Goal: Information Seeking & Learning: Learn about a topic

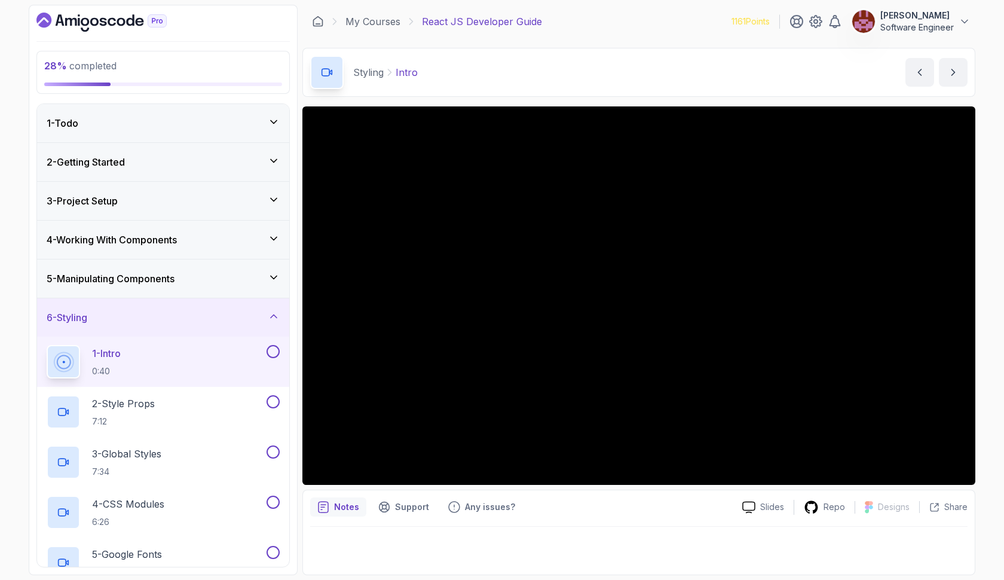
click at [221, 122] on div "1 - Todo" at bounding box center [163, 123] width 233 height 14
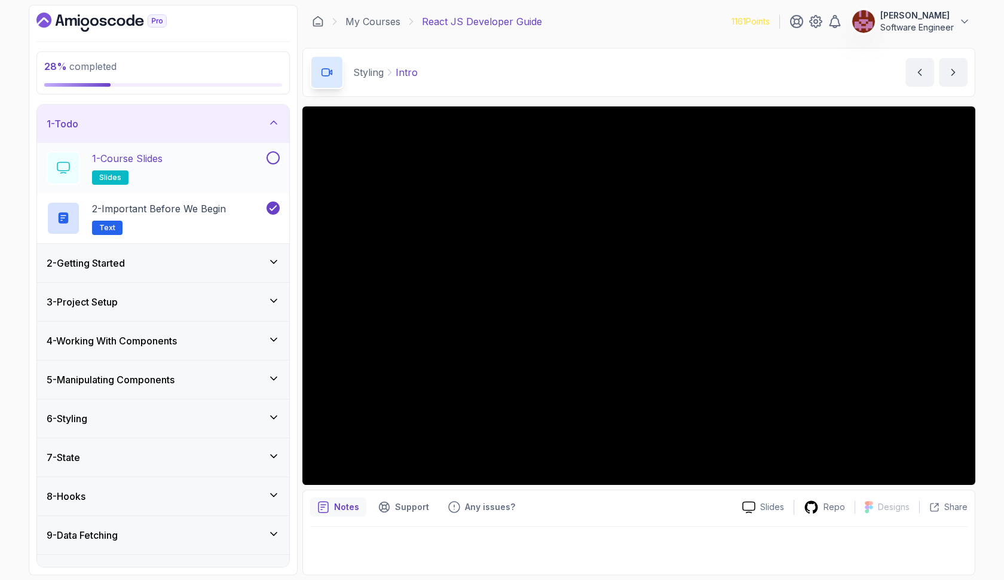
click at [201, 157] on div "1 - Course Slides slides" at bounding box center [156, 167] width 218 height 33
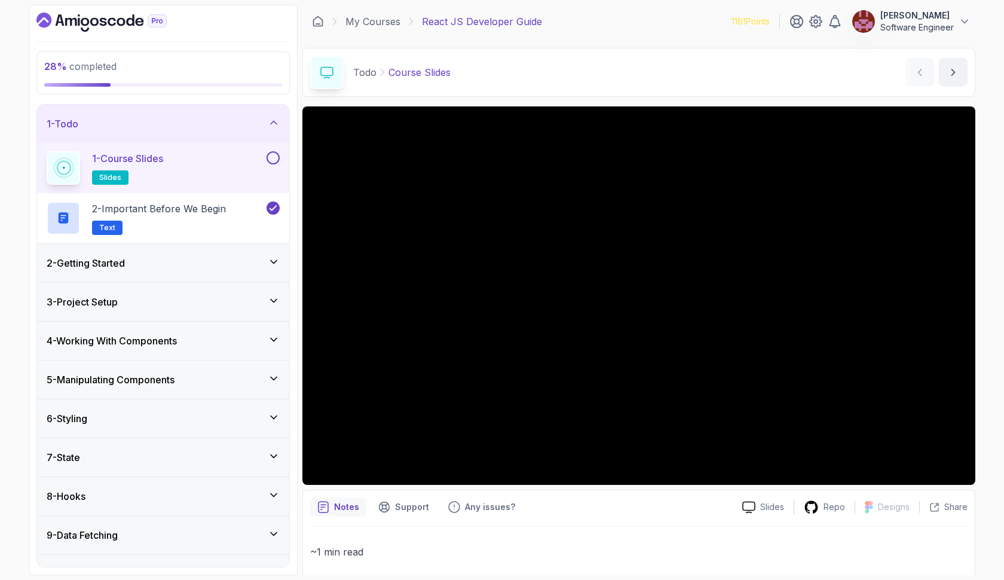
click at [273, 161] on button at bounding box center [273, 157] width 13 height 13
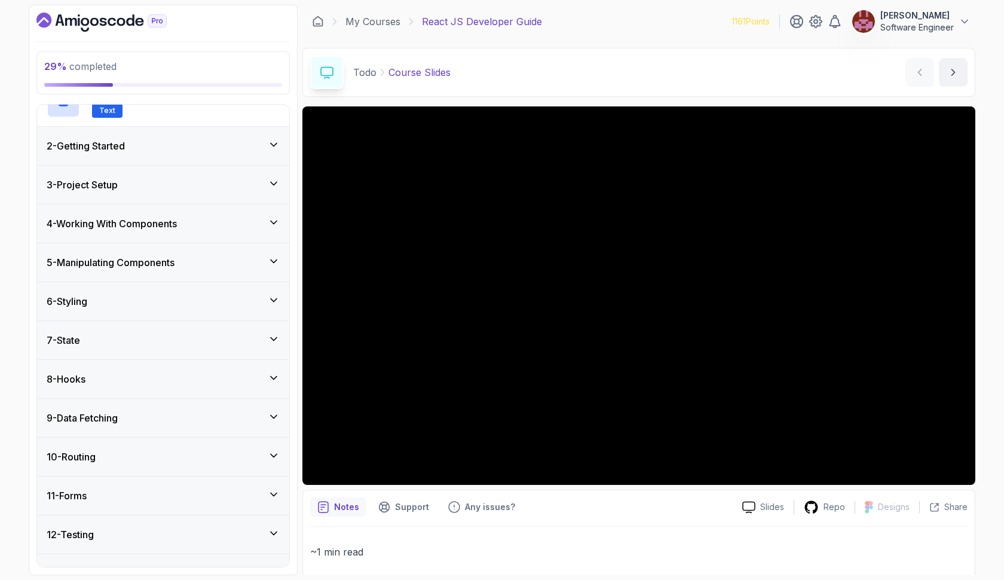
click at [178, 234] on div "4 - Working With Components" at bounding box center [163, 223] width 252 height 38
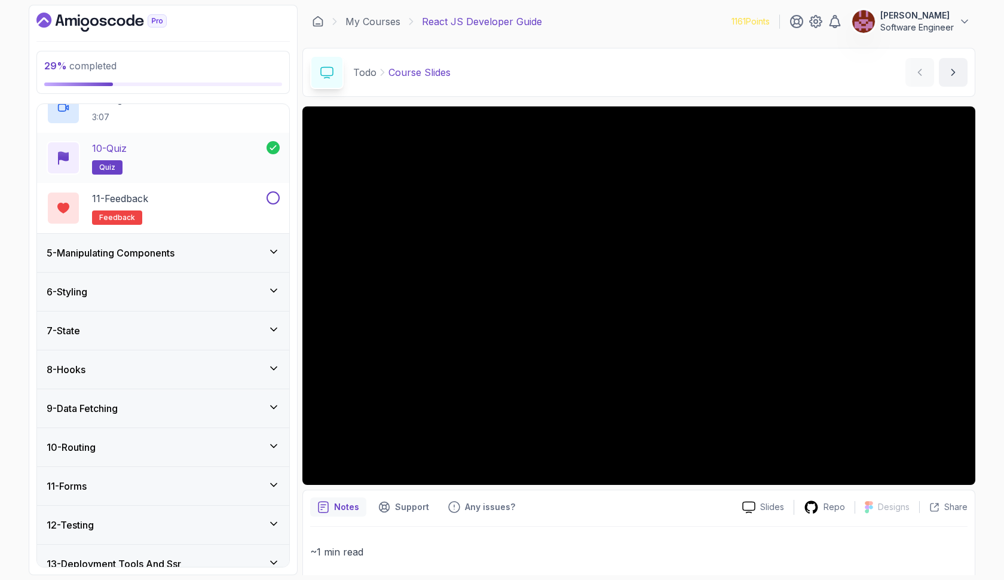
scroll to position [576, 0]
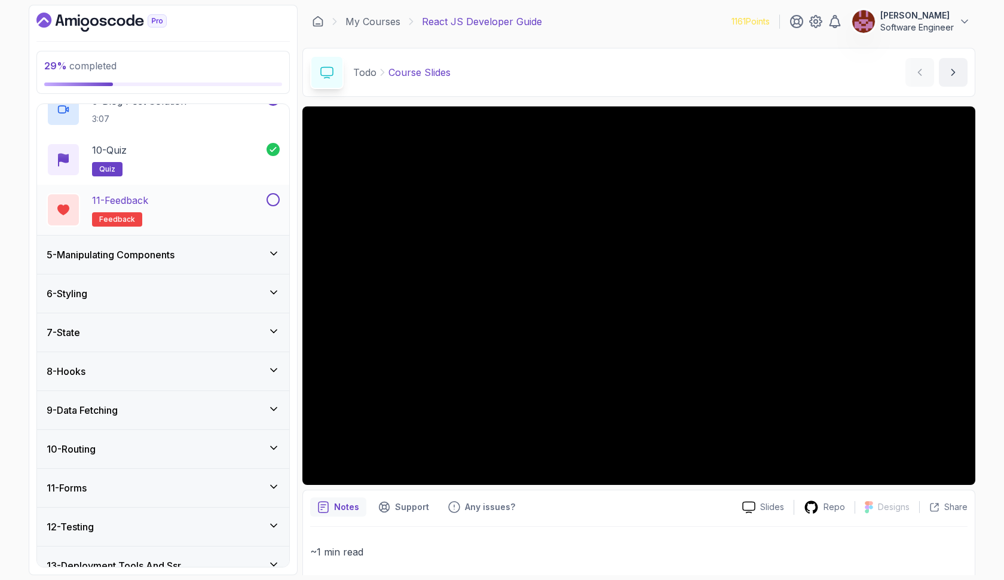
click at [274, 200] on button at bounding box center [273, 199] width 13 height 13
click at [240, 252] on div "5 - Manipulating Components" at bounding box center [163, 254] width 233 height 14
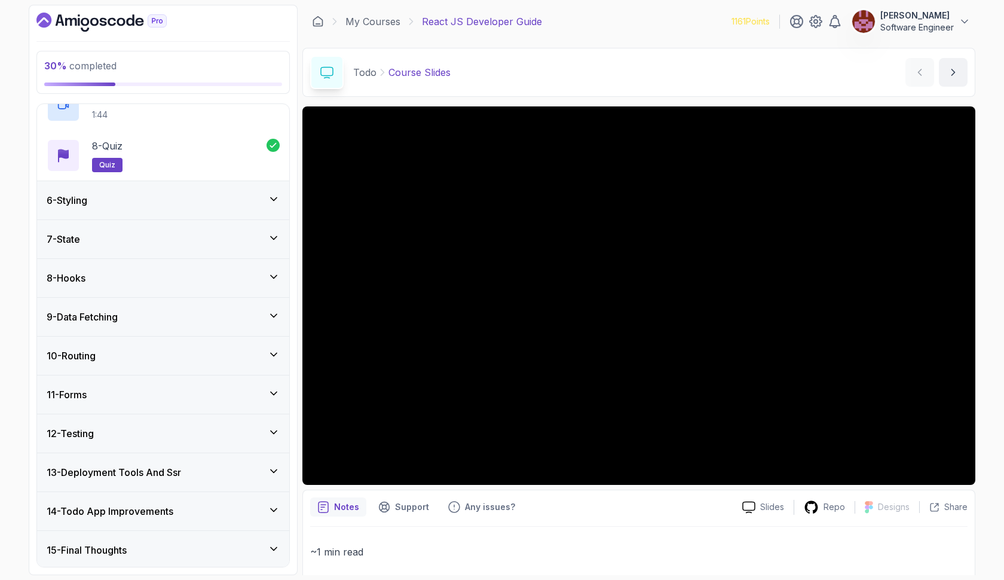
click at [240, 210] on div "6 - Styling" at bounding box center [163, 200] width 252 height 38
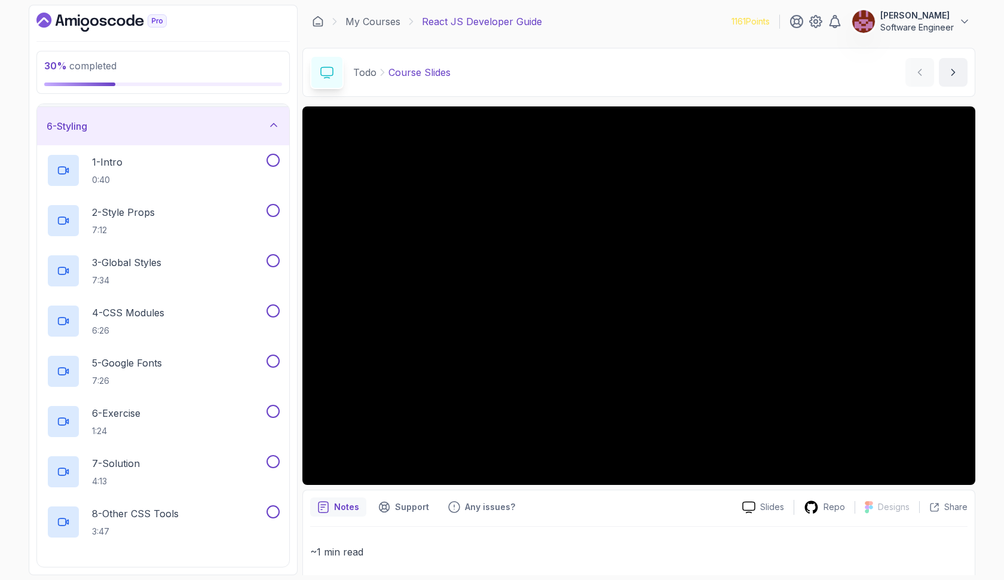
scroll to position [196, 0]
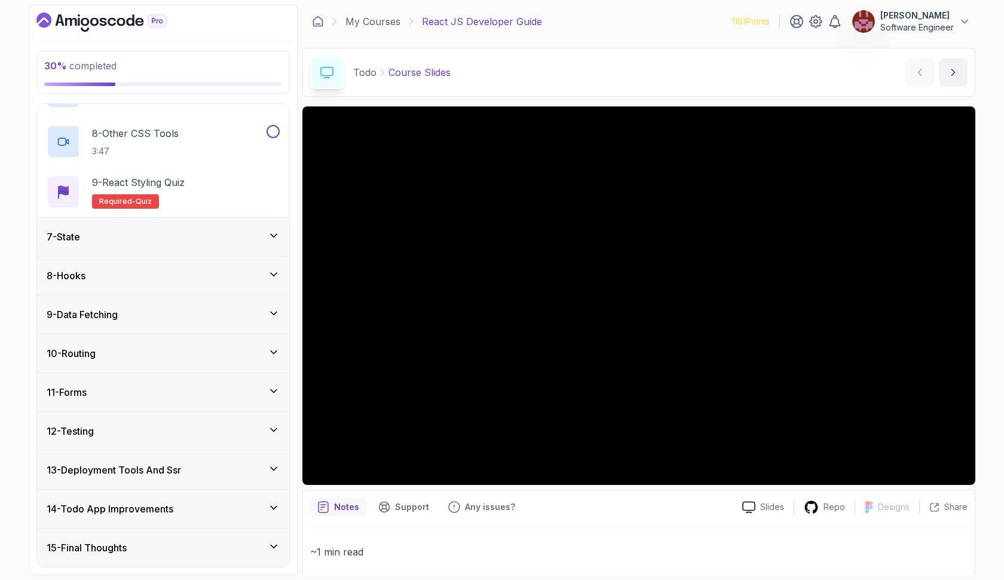
click at [216, 239] on div "7 - State" at bounding box center [163, 237] width 233 height 14
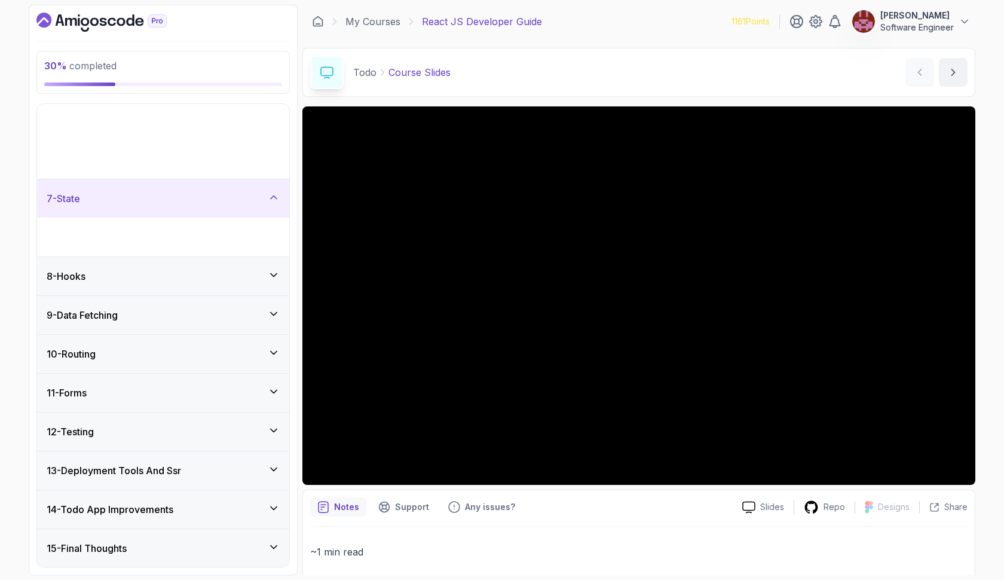
scroll to position [120, 0]
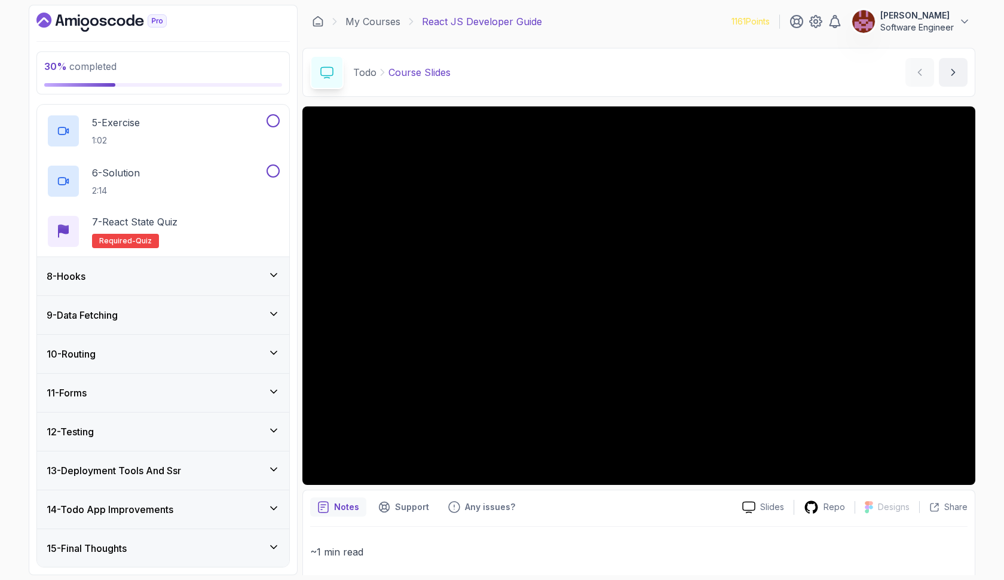
click at [200, 282] on div "8 - Hooks" at bounding box center [163, 276] width 233 height 14
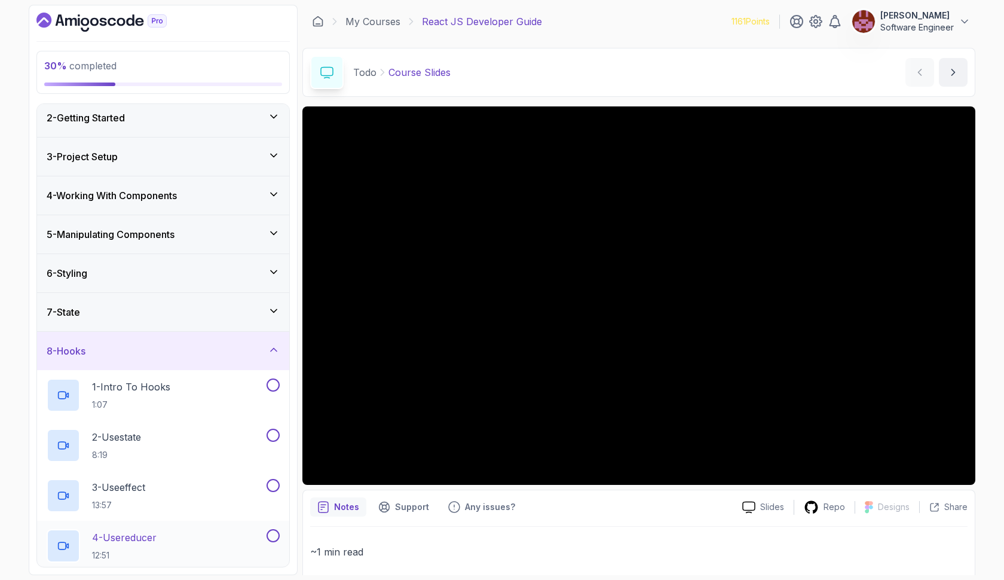
scroll to position [44, 0]
click at [183, 315] on div "7 - State" at bounding box center [163, 312] width 233 height 14
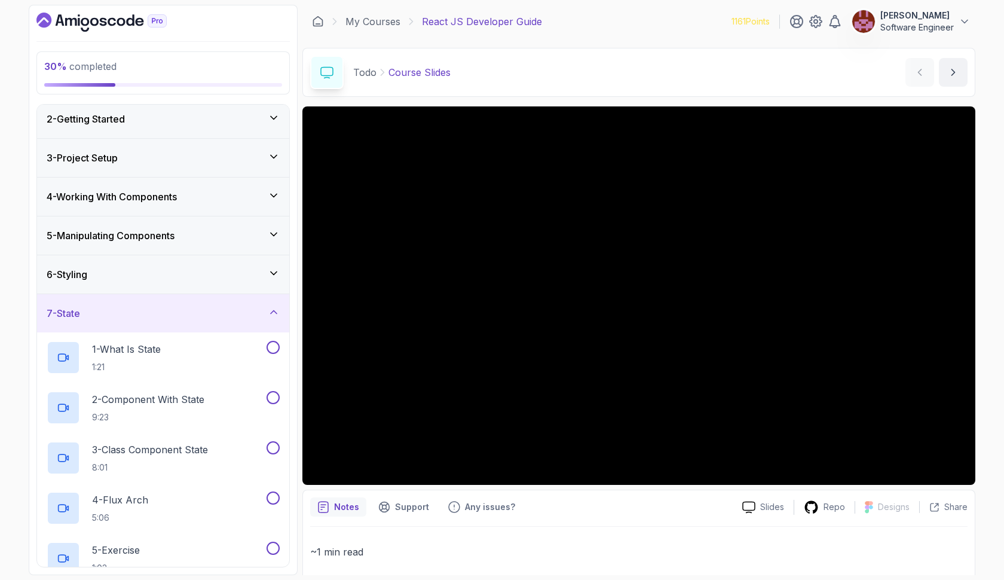
click at [184, 267] on div "6 - Styling" at bounding box center [163, 274] width 233 height 14
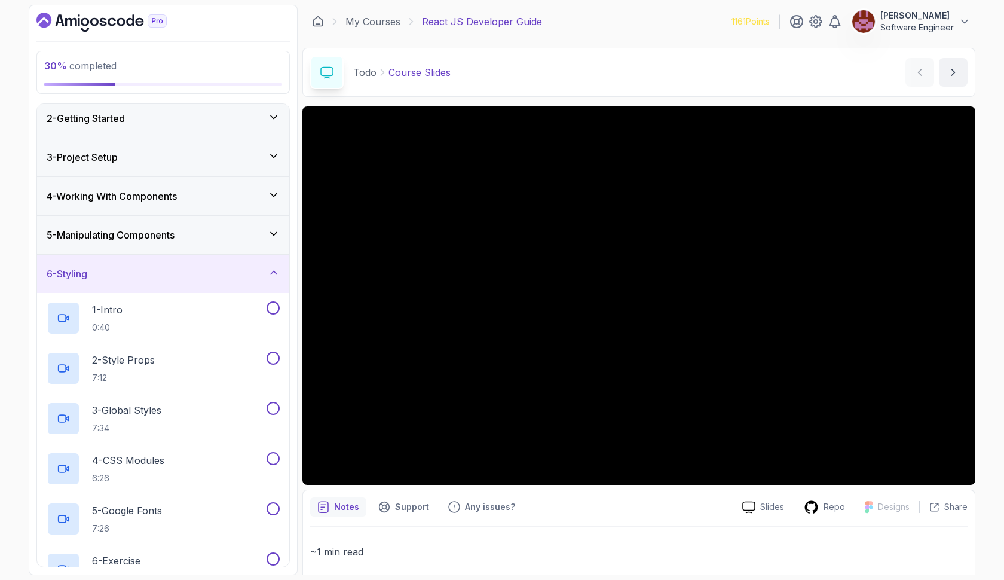
click at [188, 238] on div "5 - Manipulating Components" at bounding box center [163, 235] width 233 height 14
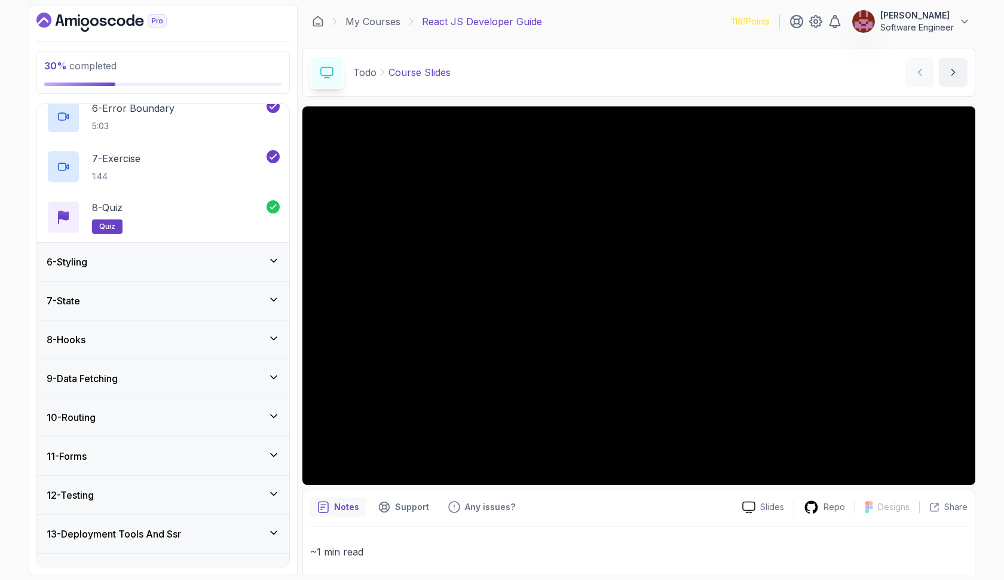
click at [176, 271] on div "6 - Styling" at bounding box center [163, 262] width 252 height 38
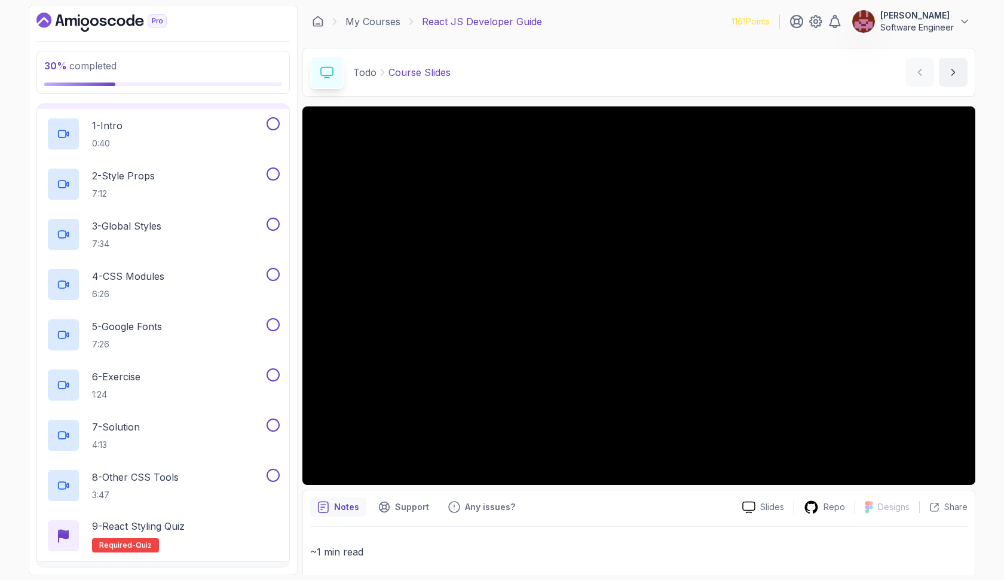
scroll to position [230, 0]
click at [387, 25] on link "My Courses" at bounding box center [373, 21] width 55 height 14
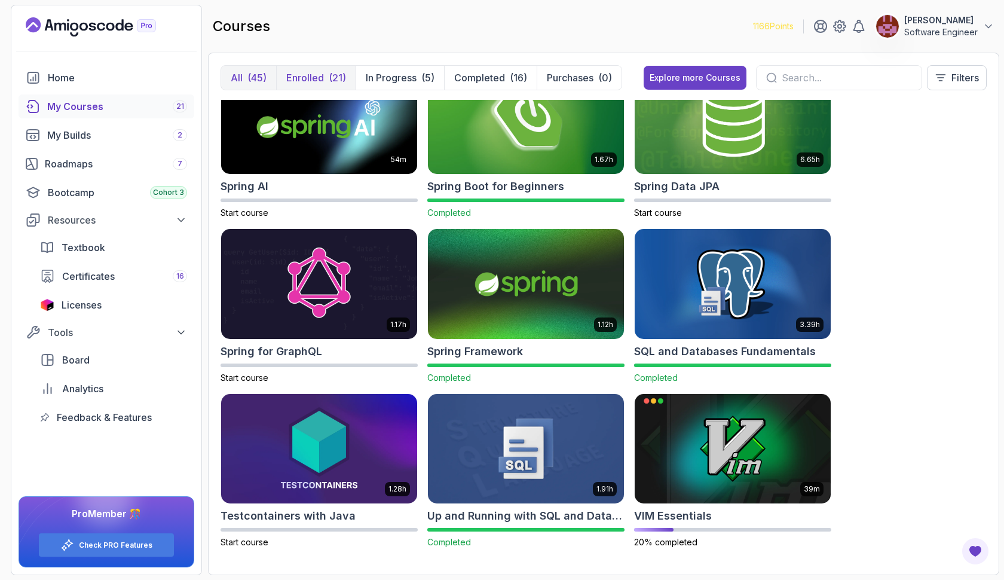
click at [325, 82] on button "Enrolled (21)" at bounding box center [316, 78] width 80 height 24
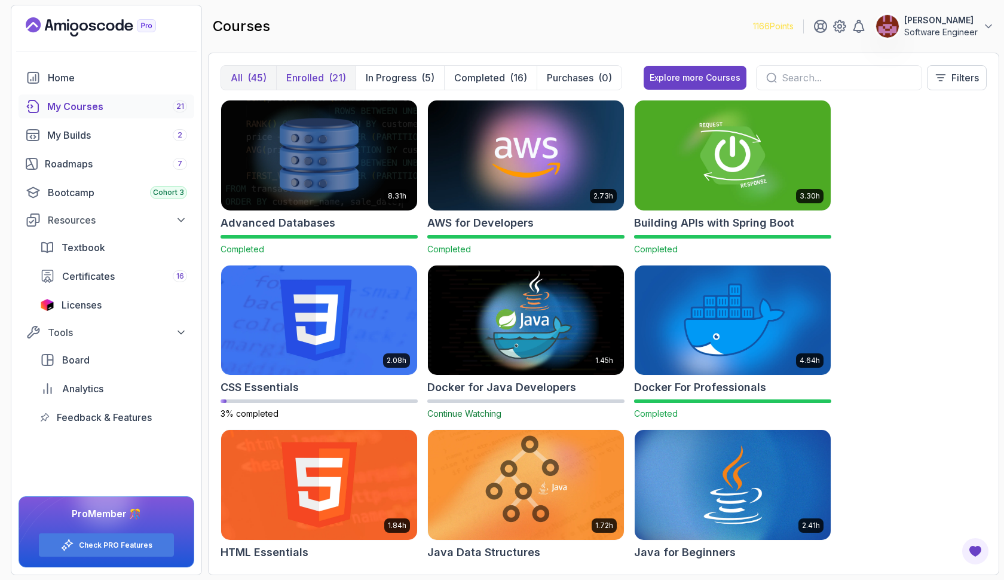
click at [337, 81] on div "(21)" at bounding box center [337, 78] width 17 height 14
click at [321, 81] on p "Enrolled" at bounding box center [305, 78] width 38 height 14
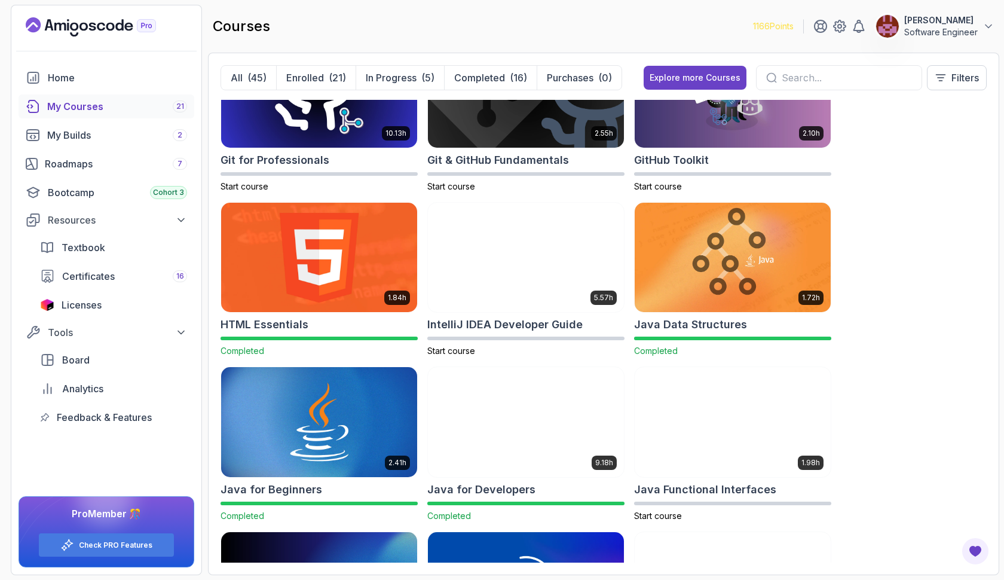
scroll to position [559, 0]
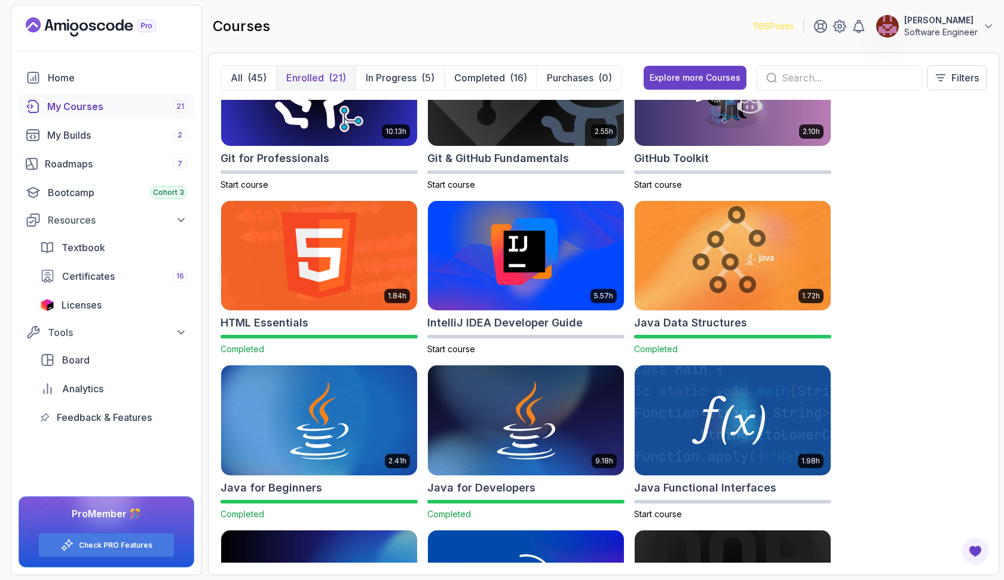
click at [320, 69] on button "Enrolled (21)" at bounding box center [316, 78] width 80 height 24
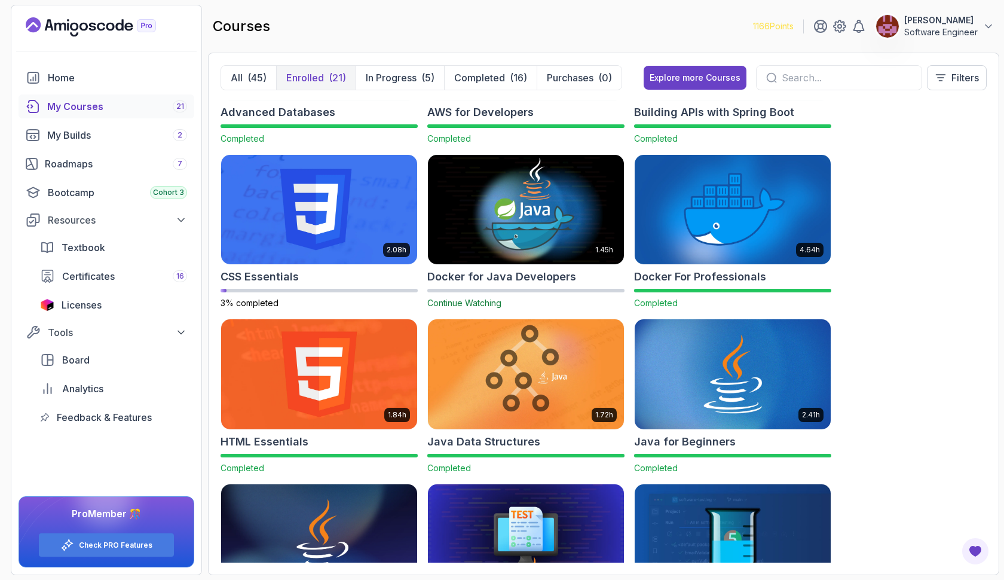
scroll to position [113, 0]
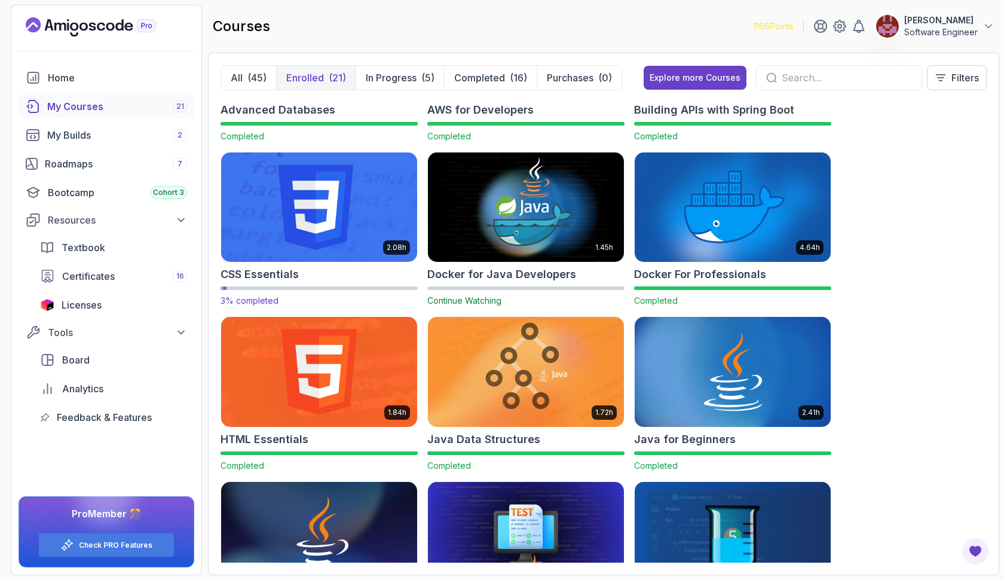
click at [374, 202] on img at bounding box center [319, 206] width 206 height 115
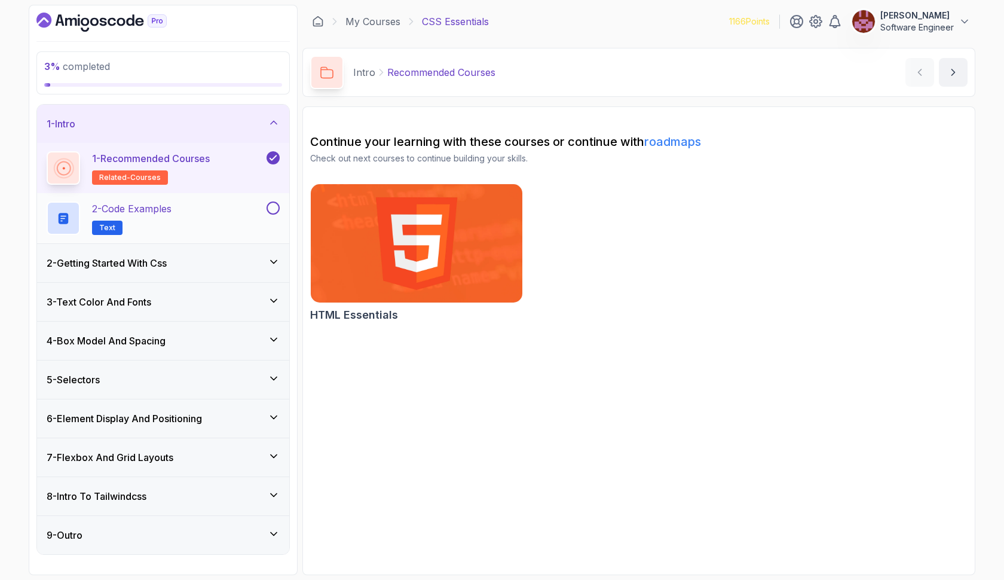
click at [231, 213] on div "2 - Code Examples Text" at bounding box center [156, 217] width 218 height 33
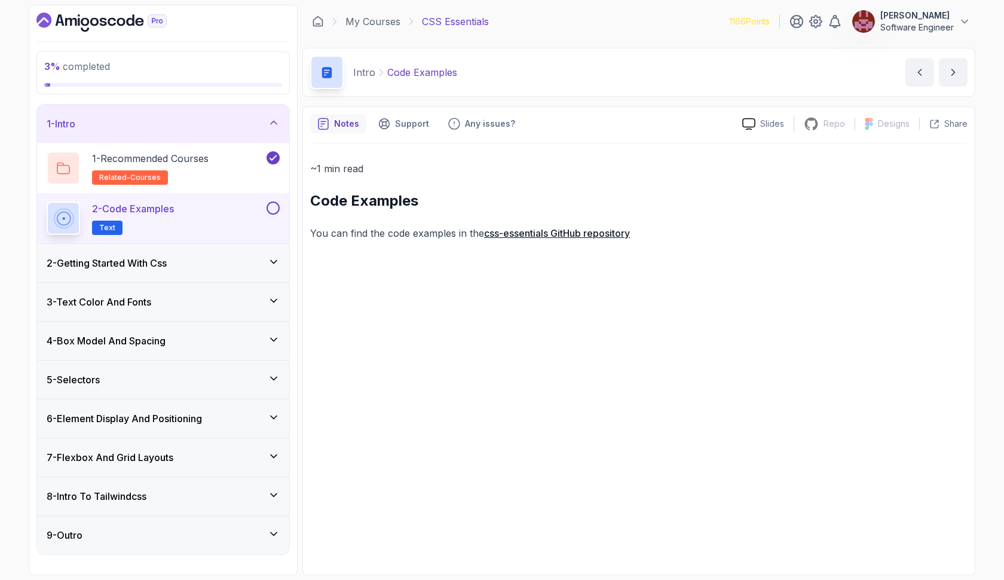
click at [276, 210] on button at bounding box center [273, 207] width 13 height 13
click at [276, 266] on icon at bounding box center [274, 262] width 12 height 12
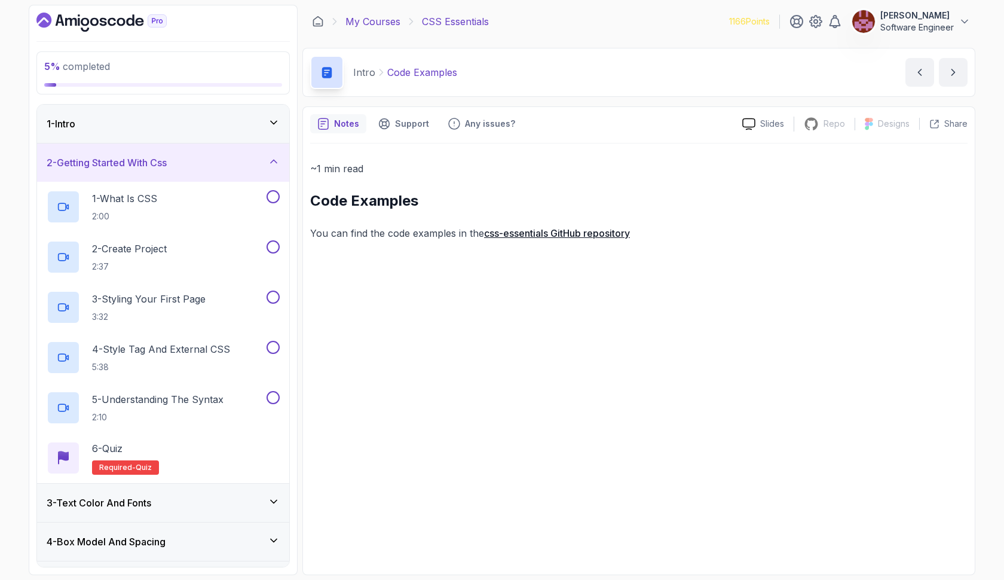
click at [366, 26] on link "My Courses" at bounding box center [373, 21] width 55 height 14
